Goal: Task Accomplishment & Management: Use online tool/utility

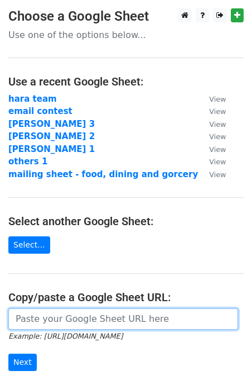
click at [34, 318] on input "url" at bounding box center [123, 318] width 230 height 21
paste input "[URL][DOMAIN_NAME]"
type input "[URL][DOMAIN_NAME]"
click at [8, 353] on input "Next" at bounding box center [22, 361] width 28 height 17
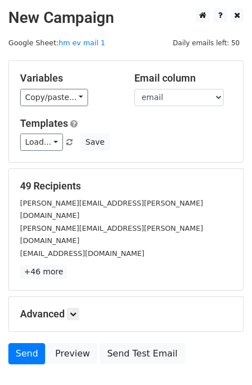
click at [82, 260] on div "49 Recipients vivek.srivatsa@tatamotors.com dhruval.doshi@tatamotors.com sushil…" at bounding box center [126, 229] width 235 height 121
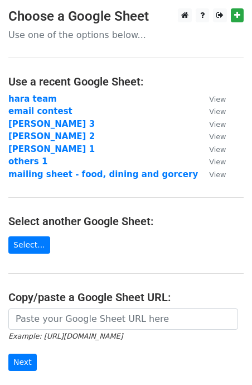
click at [30, 330] on form "Example: https://docs.google.com/spreadsheets/d/abc/edit Next" at bounding box center [126, 339] width 236 height 63
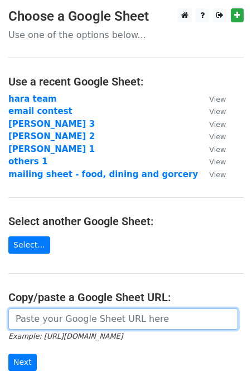
click at [30, 323] on input "url" at bounding box center [123, 318] width 230 height 21
paste input "[URL][DOMAIN_NAME]"
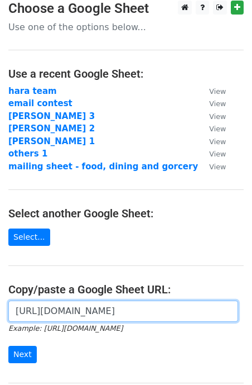
scroll to position [135, 0]
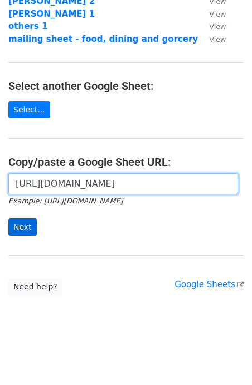
type input "[URL][DOMAIN_NAME]"
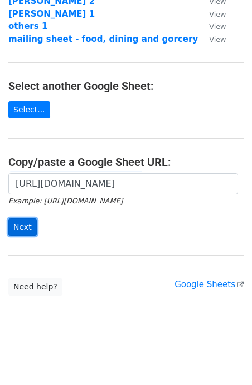
click at [27, 230] on input "Next" at bounding box center [22, 226] width 28 height 17
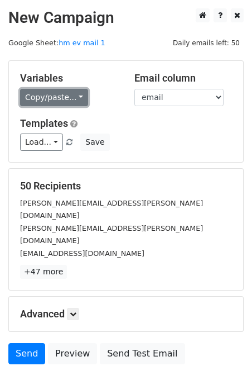
click at [76, 102] on link "Copy/paste..." at bounding box center [54, 97] width 68 height 17
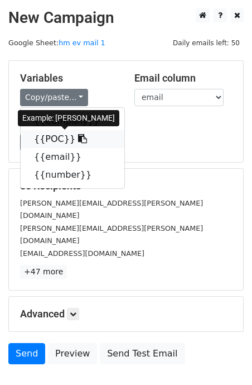
click at [78, 138] on icon at bounding box center [82, 138] width 9 height 9
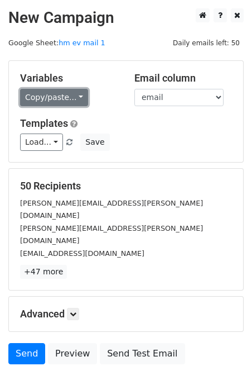
click at [68, 103] on link "Copy/paste..." at bounding box center [54, 97] width 68 height 17
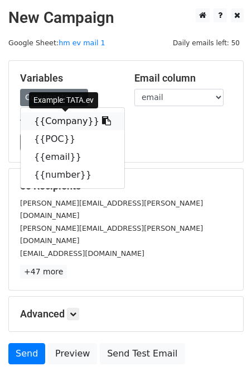
click at [102, 124] on icon at bounding box center [106, 120] width 9 height 9
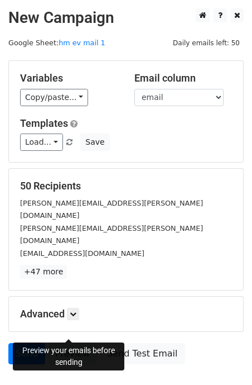
click at [75, 343] on link "Preview" at bounding box center [72, 353] width 49 height 21
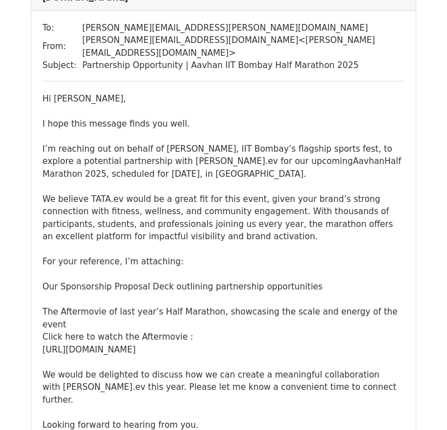
scroll to position [161, 0]
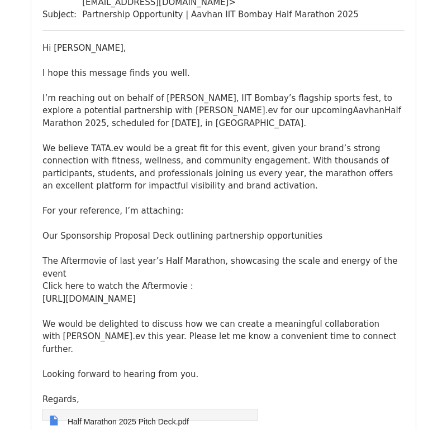
click at [129, 293] on div "[URL][DOMAIN_NAME] We would be delighted to discuss how we can create a meaning…" at bounding box center [223, 337] width 362 height 88
click at [253, 188] on div "Hi [PERSON_NAME], I hope this message finds you well. I’m reaching out on behal…" at bounding box center [223, 161] width 362 height 239
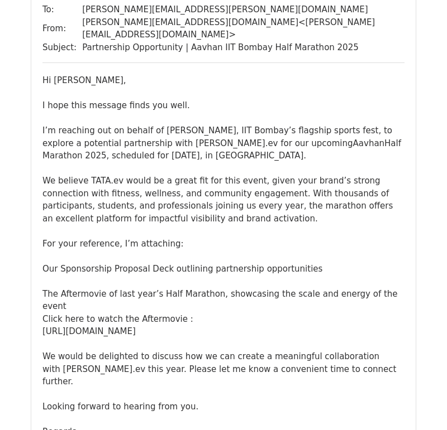
scroll to position [795, 0]
